Goal: Information Seeking & Learning: Learn about a topic

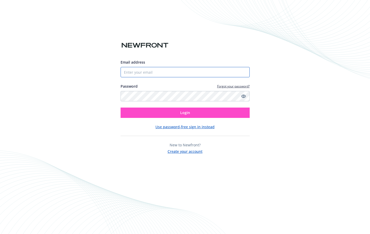
type input "[PERSON_NAME][EMAIL_ADDRESS][DOMAIN_NAME]"
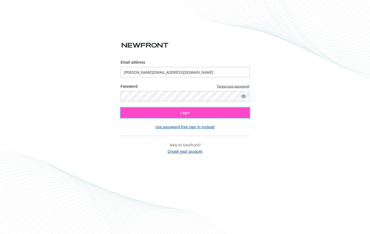
click at [184, 116] on button "Login" at bounding box center [185, 112] width 129 height 10
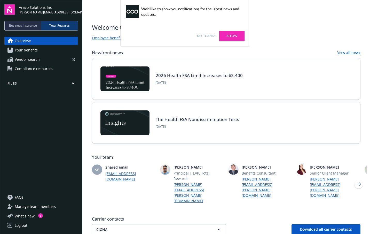
click at [204, 34] on link "No, thanks" at bounding box center [206, 36] width 18 height 5
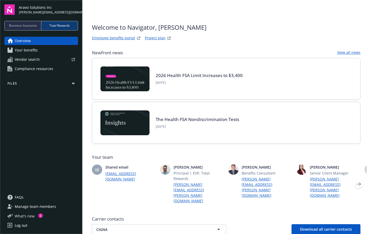
click at [20, 214] on span "What ' s new" at bounding box center [25, 215] width 20 height 5
click at [31, 68] on span "Compliance resources" at bounding box center [34, 69] width 39 height 8
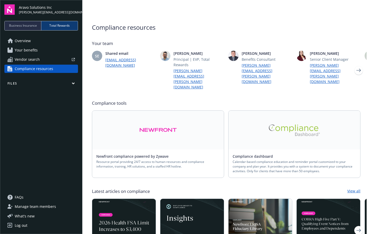
click at [357, 68] on icon "Next" at bounding box center [359, 69] width 5 height 3
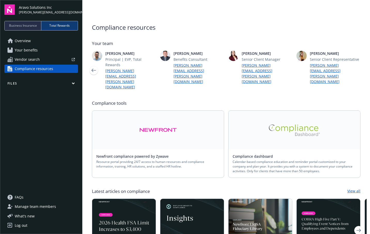
click at [298, 54] on img at bounding box center [302, 56] width 10 height 10
click at [323, 52] on span "[PERSON_NAME]" at bounding box center [335, 53] width 51 height 5
click at [299, 52] on img at bounding box center [302, 56] width 10 height 10
click at [91, 68] on icon "Previous" at bounding box center [93, 69] width 5 height 3
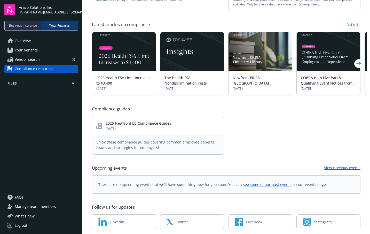
scroll to position [168, 0]
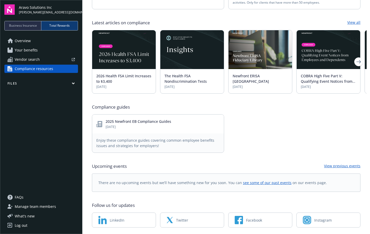
click at [342, 163] on link "View previous events" at bounding box center [342, 166] width 36 height 6
